Goal: Information Seeking & Learning: Learn about a topic

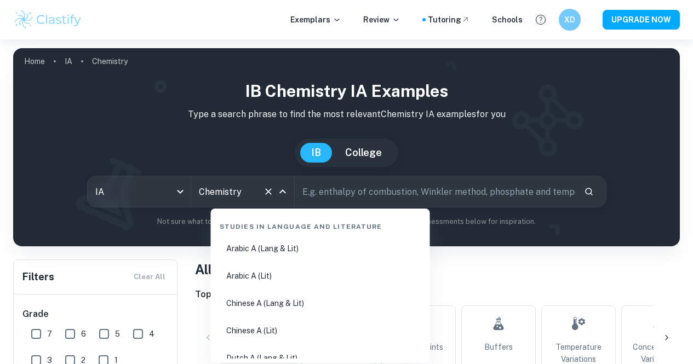
click at [241, 192] on input "Chemistry" at bounding box center [227, 191] width 62 height 21
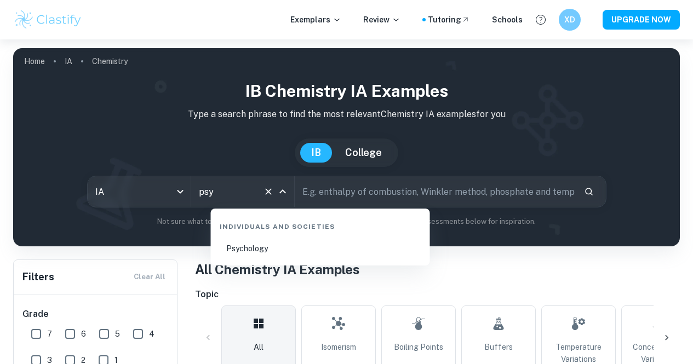
click at [249, 246] on li "Psychology" at bounding box center [320, 248] width 210 height 25
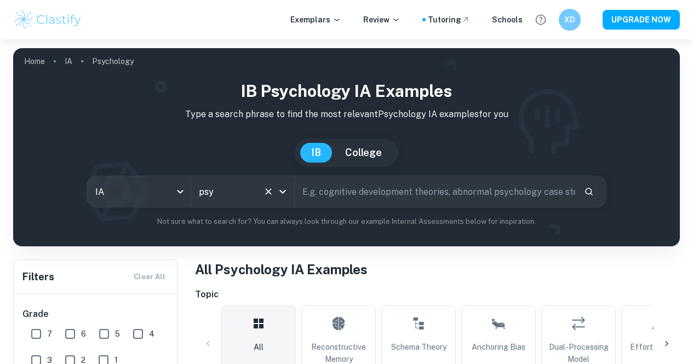
scroll to position [219, 0]
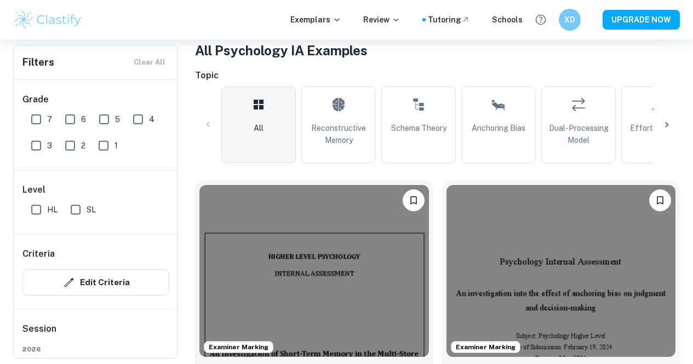
type input "Psychology"
click at [37, 116] on input "7" at bounding box center [36, 119] width 22 height 22
checkbox input "true"
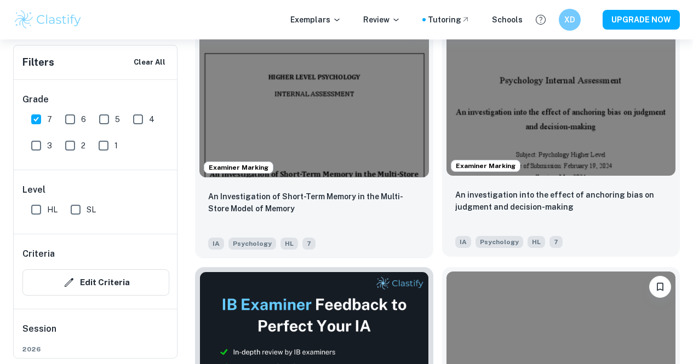
scroll to position [438, 0]
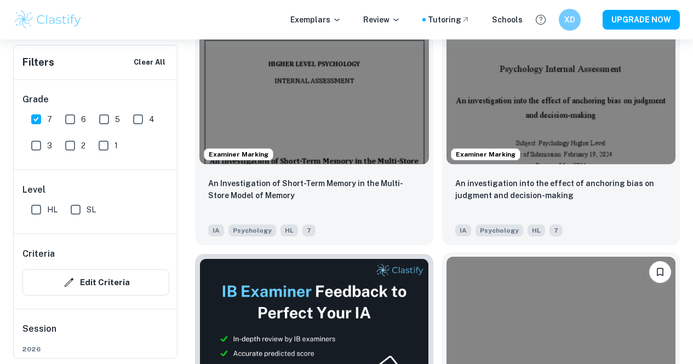
click at [446, 302] on img at bounding box center [560, 343] width 229 height 172
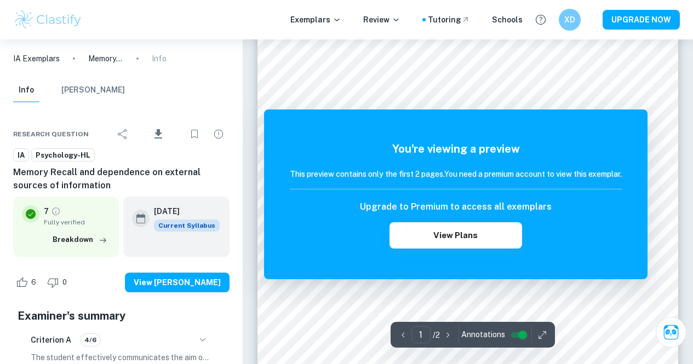
scroll to position [274, 0]
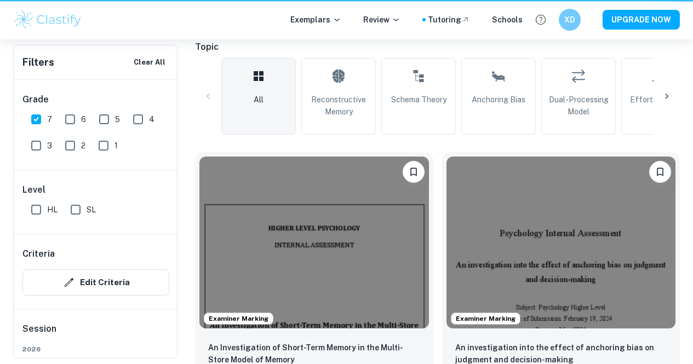
scroll to position [438, 0]
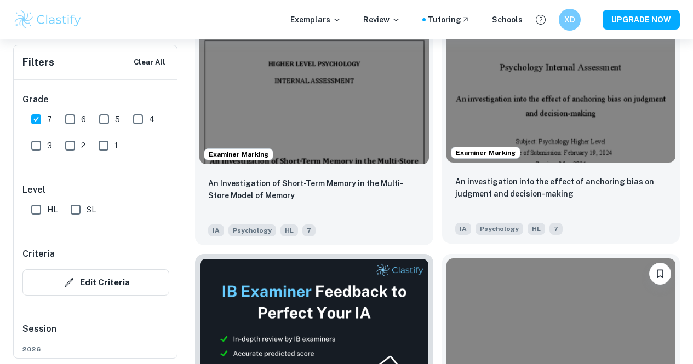
click at [442, 167] on div "An investigation into the effect of anchoring bias on judgment and decision-mak…" at bounding box center [561, 205] width 238 height 77
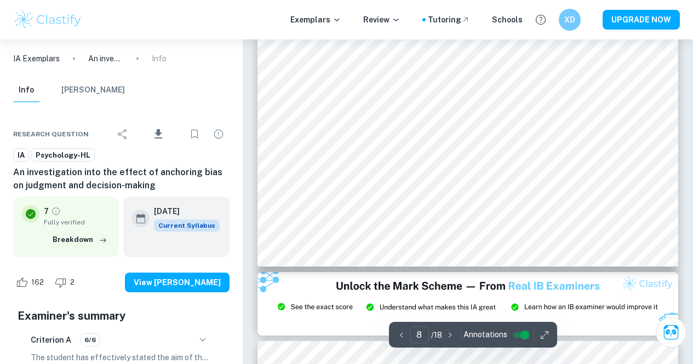
scroll to position [4261, 0]
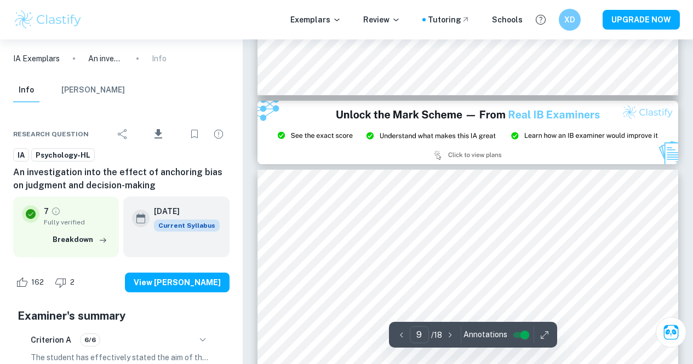
type input "8"
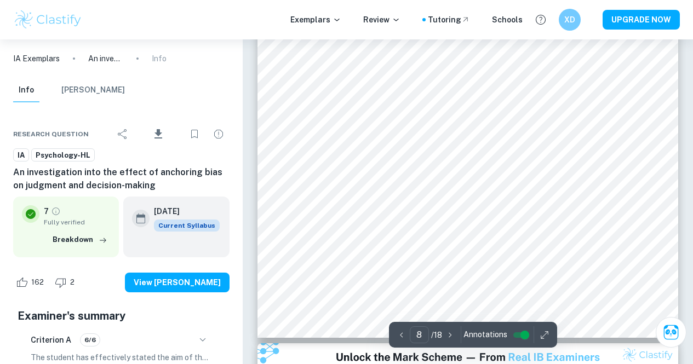
scroll to position [4206, 0]
